Goal: Check status

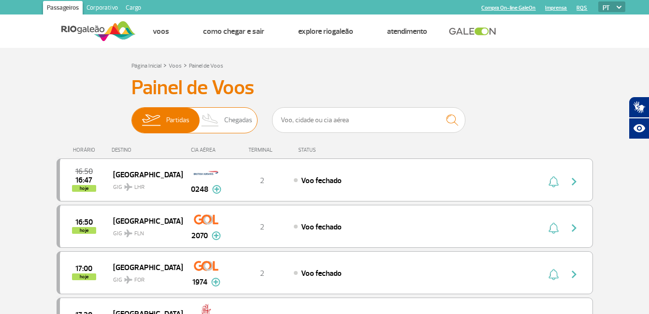
click at [206, 118] on img at bounding box center [210, 120] width 29 height 25
click at [131, 116] on input "Partidas Chegadas" at bounding box center [131, 116] width 0 height 0
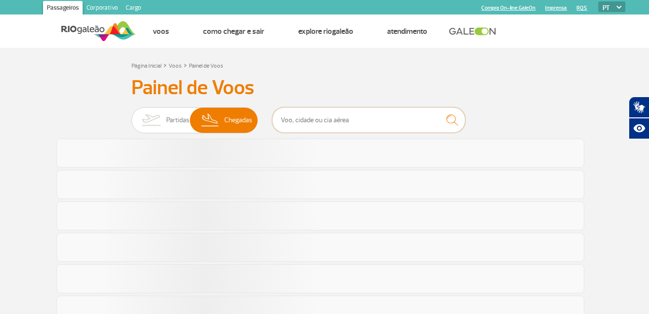
click at [294, 122] on input "text" at bounding box center [368, 120] width 193 height 26
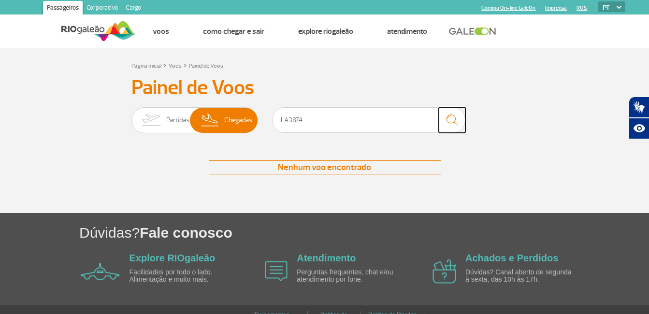
click at [451, 116] on img "submit" at bounding box center [452, 120] width 21 height 20
click at [333, 124] on input "LA3874" at bounding box center [368, 120] width 193 height 26
click at [289, 119] on input "LA3874" at bounding box center [368, 120] width 193 height 26
type input "3874"
